Goal: Task Accomplishment & Management: Manage account settings

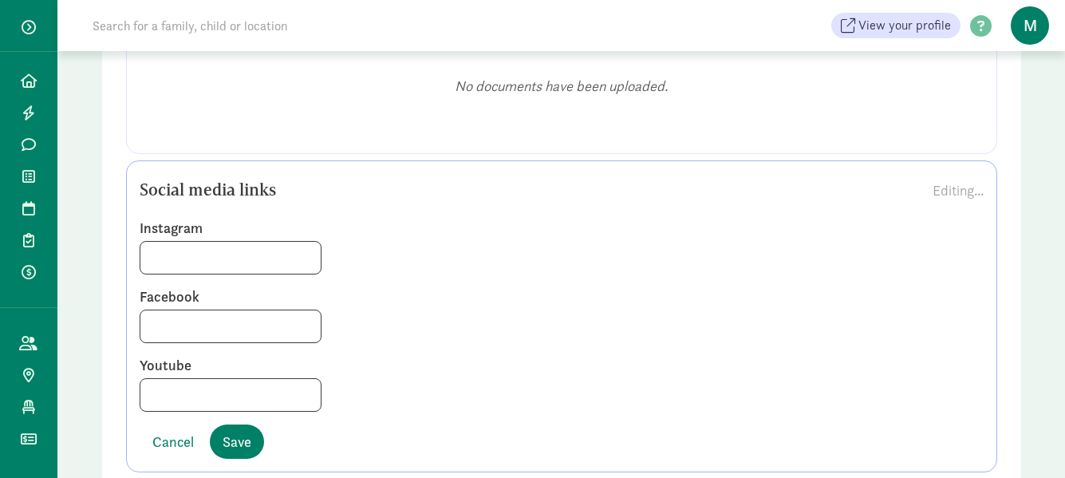
scroll to position [2068, 0]
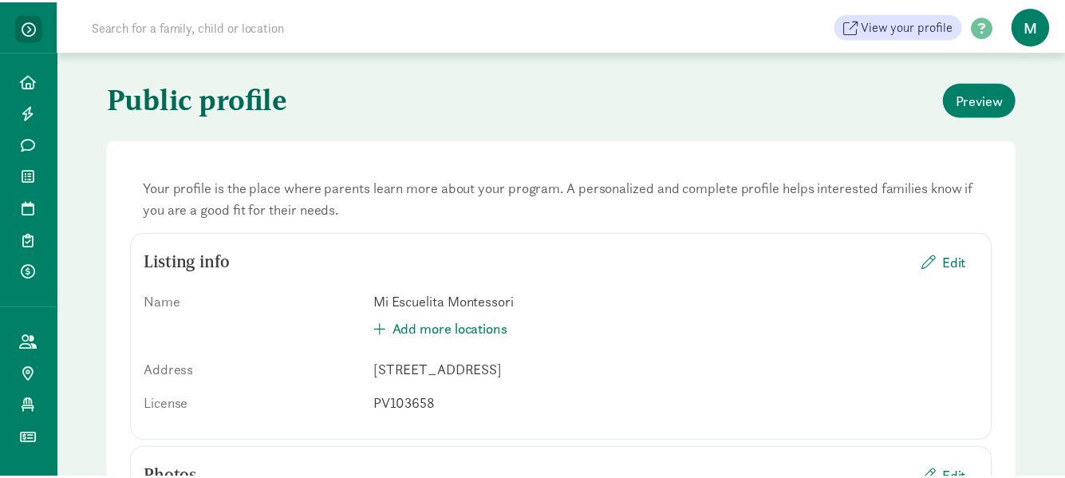
scroll to position [2046, 0]
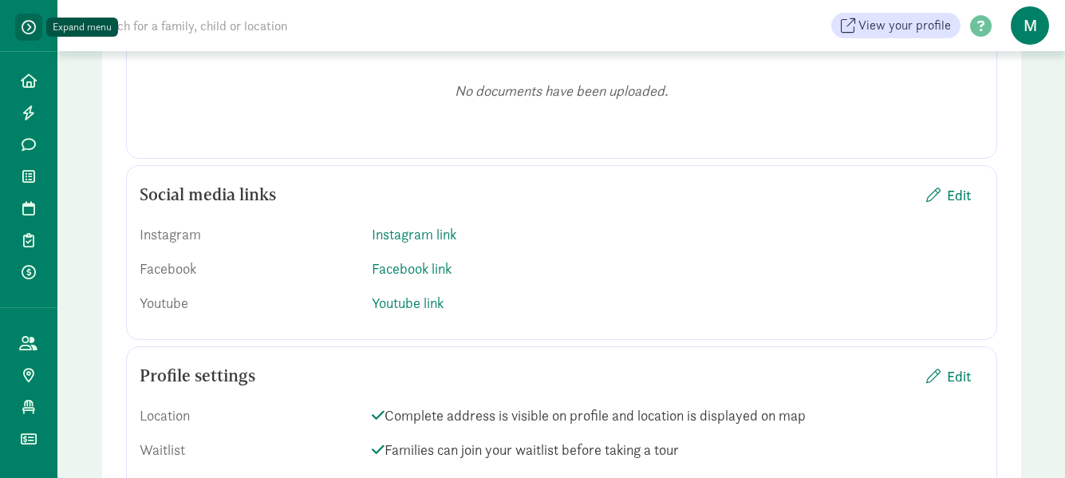
click at [29, 26] on span "button" at bounding box center [29, 27] width 14 height 14
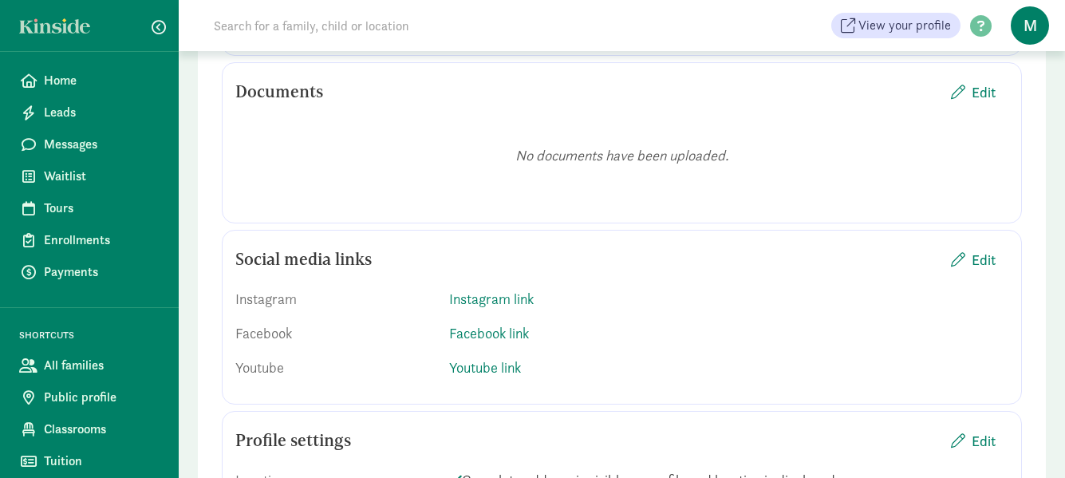
scroll to position [2068, 0]
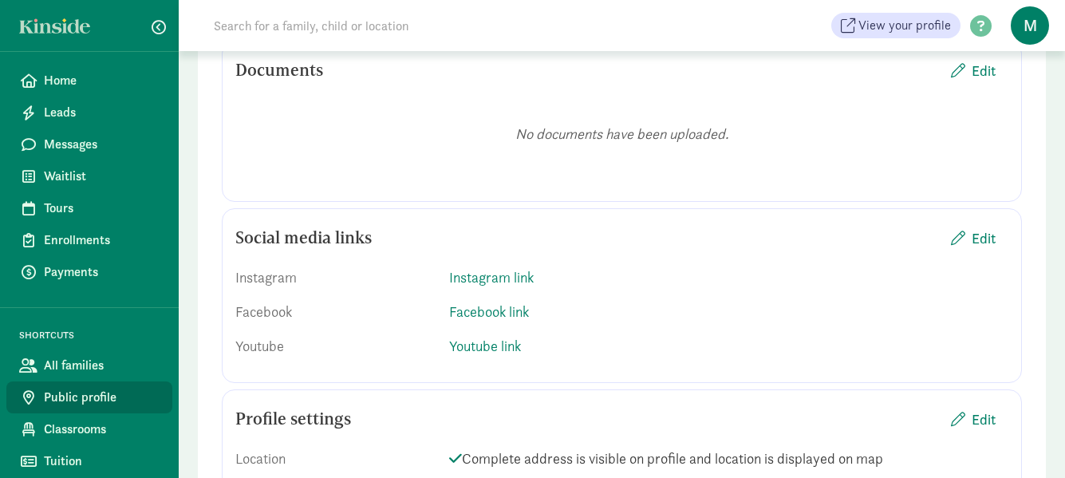
click at [97, 391] on span "Public profile" at bounding box center [102, 397] width 116 height 19
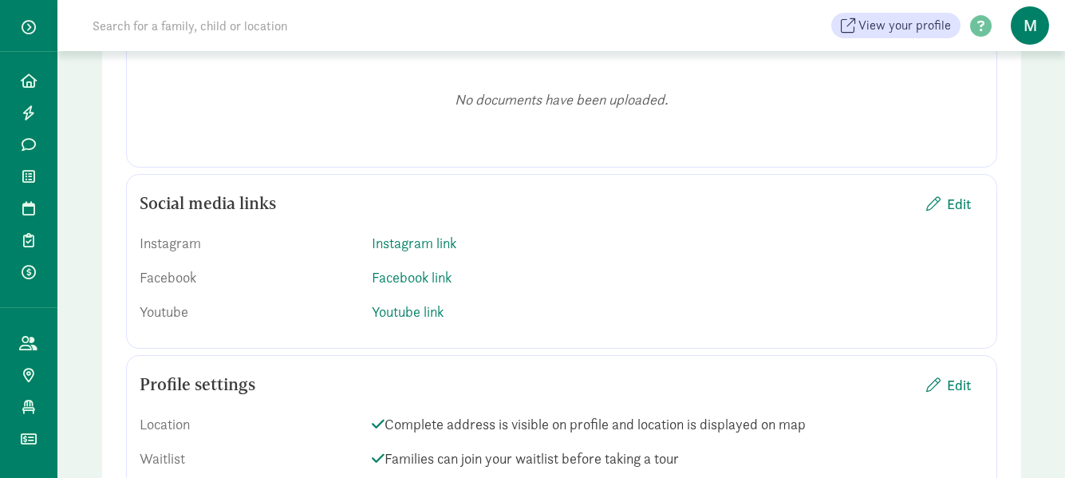
scroll to position [2075, 0]
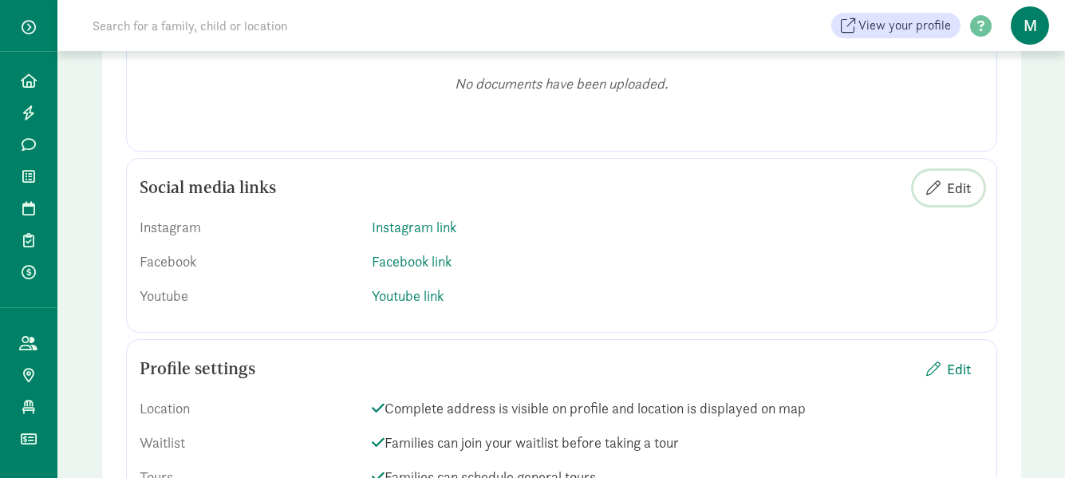
click at [950, 183] on span "Edit" at bounding box center [959, 188] width 24 height 22
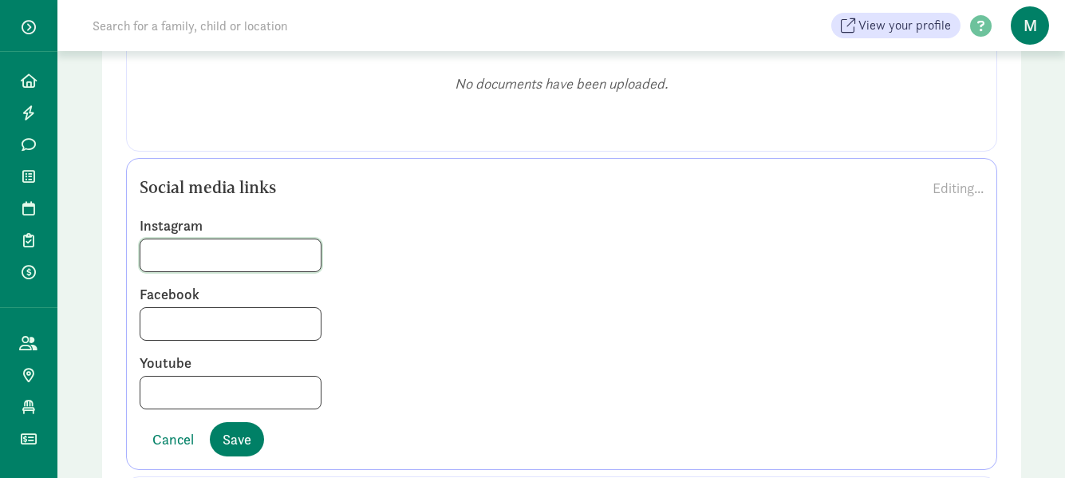
click at [240, 253] on input at bounding box center [230, 255] width 180 height 32
click at [193, 251] on input at bounding box center [230, 255] width 180 height 32
paste input "https://www.instagram.com/miescuelitamontessoribozeman/"
type input "https://www.instagram.com/miescuelitamontessoribozeman/"
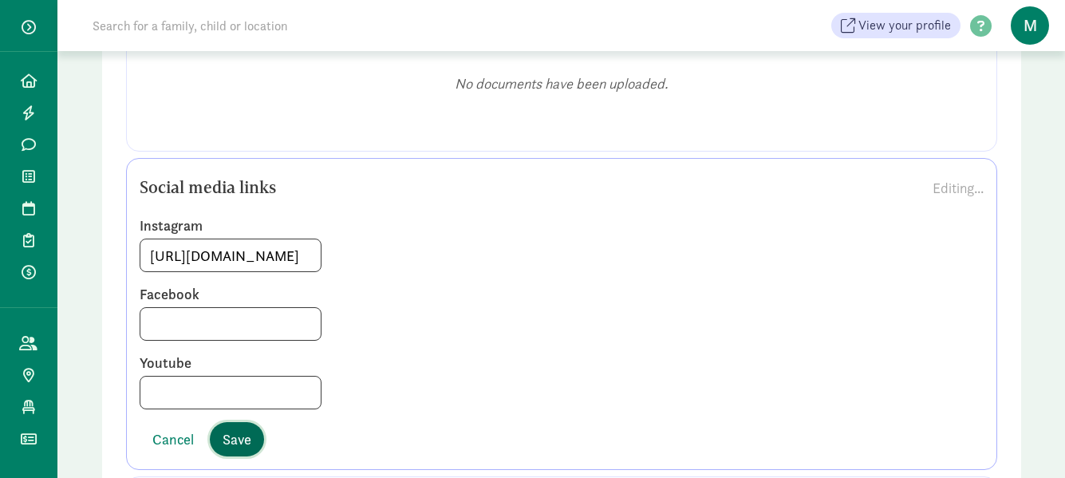
click at [227, 443] on span "Save" at bounding box center [237, 440] width 29 height 22
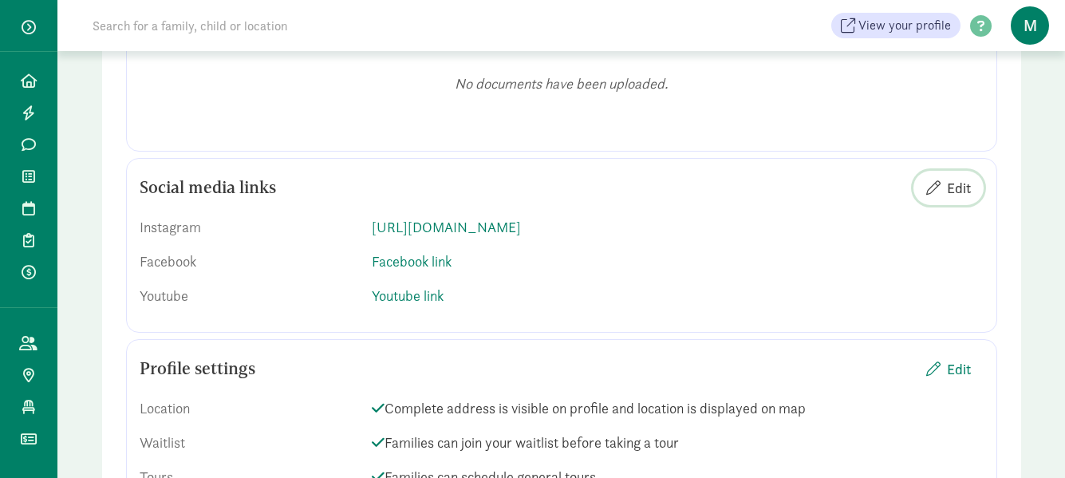
click at [958, 185] on span "Edit" at bounding box center [959, 188] width 24 height 22
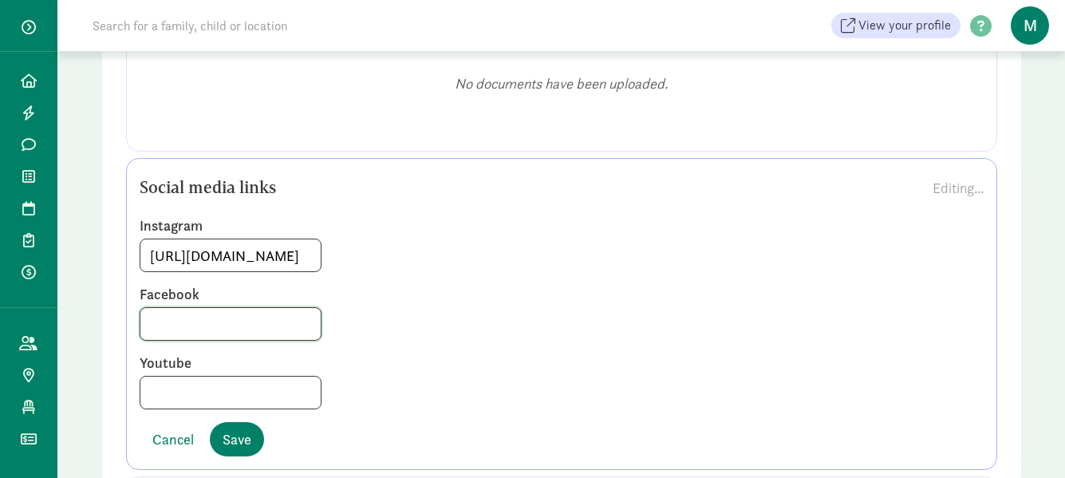
click at [154, 322] on input at bounding box center [230, 324] width 180 height 32
paste input "https://www.facebook.com/MiEscuelitaBozeman/"
type input "https://www.facebook.com/MiEscuelitaBozeman/"
click at [237, 444] on span "Save" at bounding box center [237, 440] width 29 height 22
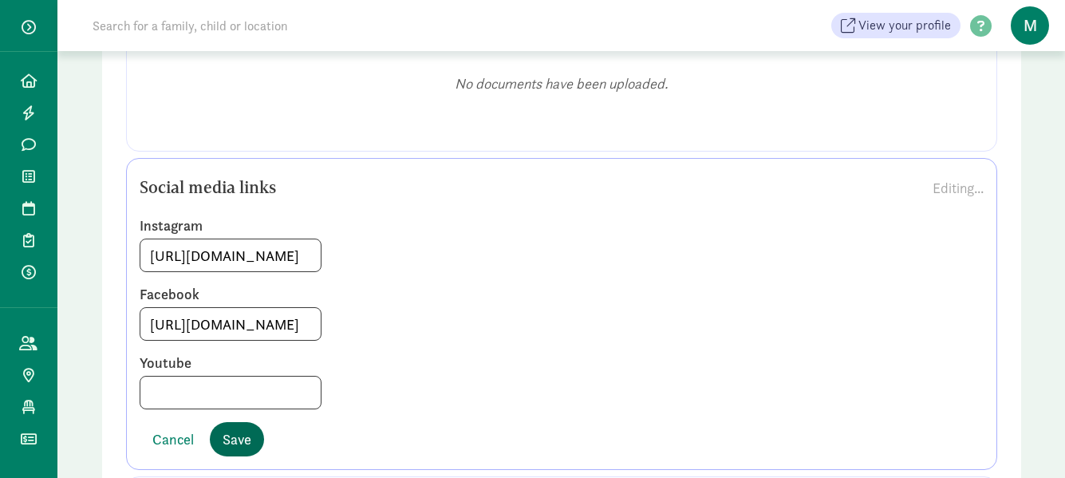
scroll to position [0, 0]
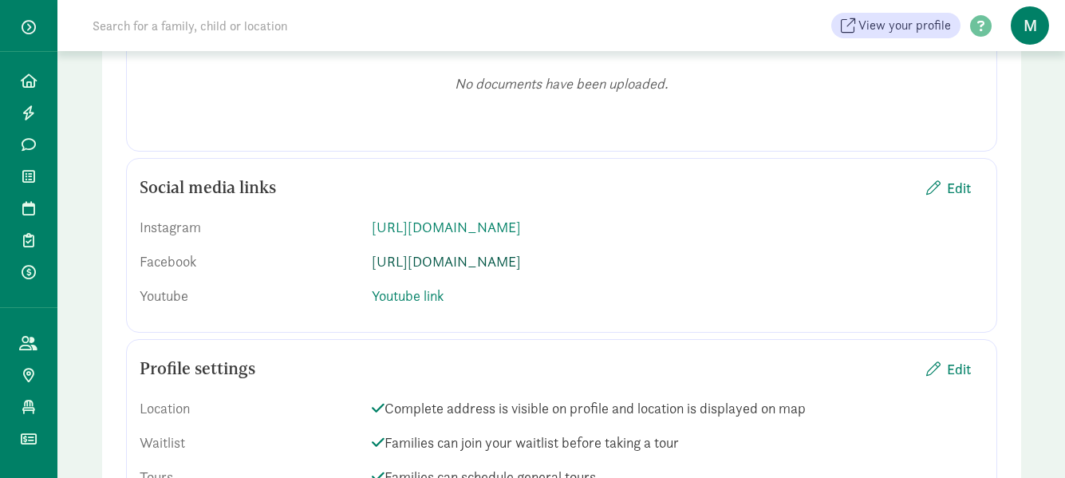
click at [521, 266] on link "https://www.facebook.com/MiEscuelitaBozeman/" at bounding box center [446, 261] width 149 height 18
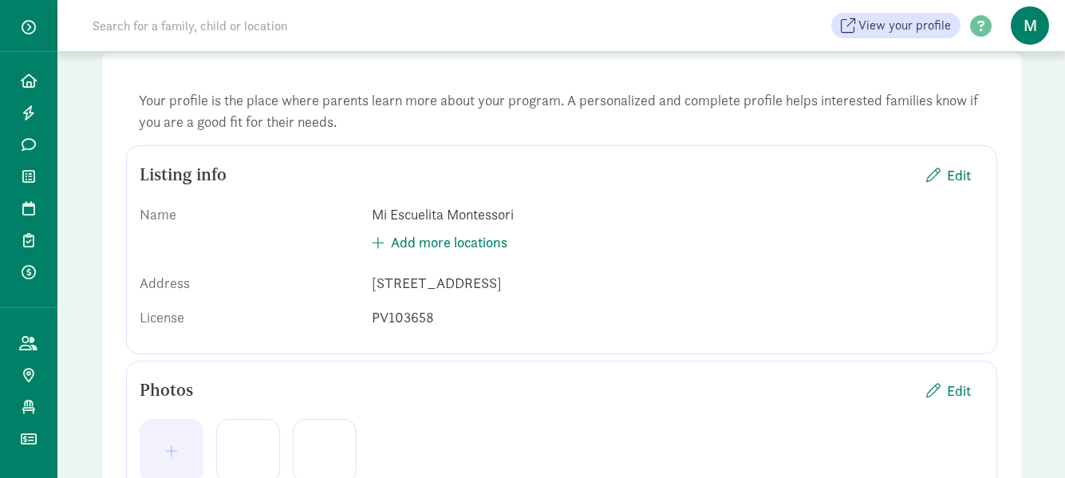
scroll to position [239, 0]
